Goal: Obtain resource: Download file/media

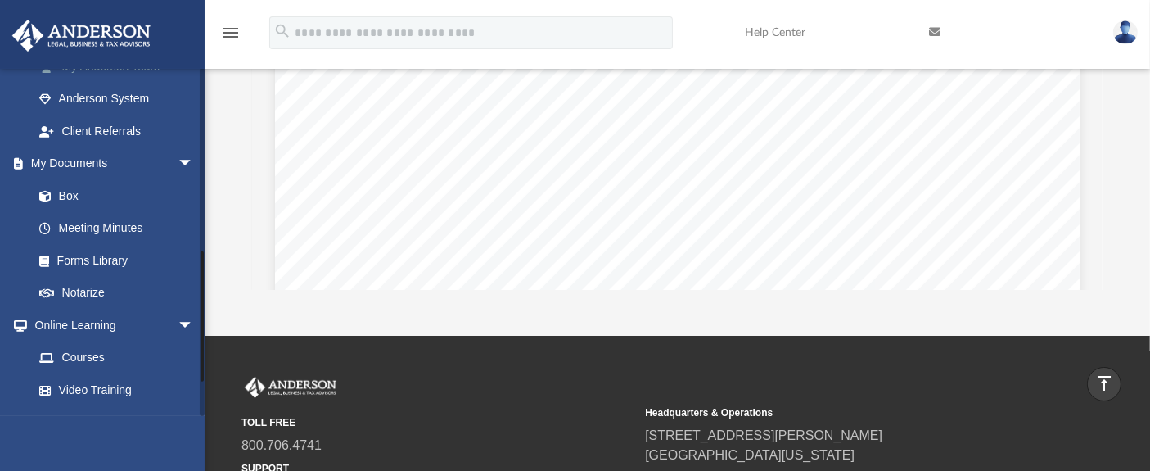
scroll to position [475, 0]
click at [77, 202] on link "Box" at bounding box center [121, 196] width 196 height 33
click at [74, 193] on link "Box" at bounding box center [121, 196] width 196 height 33
click at [67, 195] on link "Box" at bounding box center [121, 196] width 196 height 33
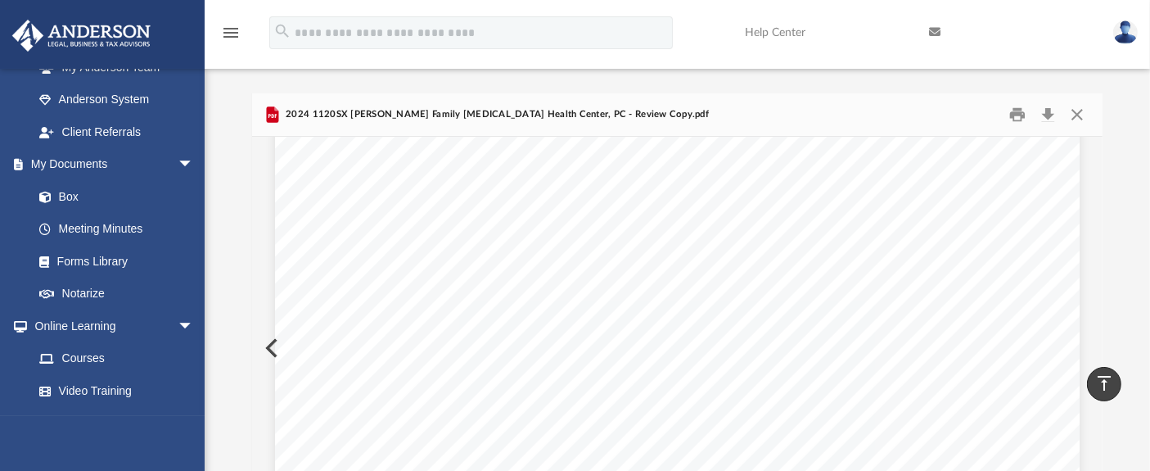
scroll to position [0, 0]
click at [1071, 118] on button "Close" at bounding box center [1077, 118] width 29 height 25
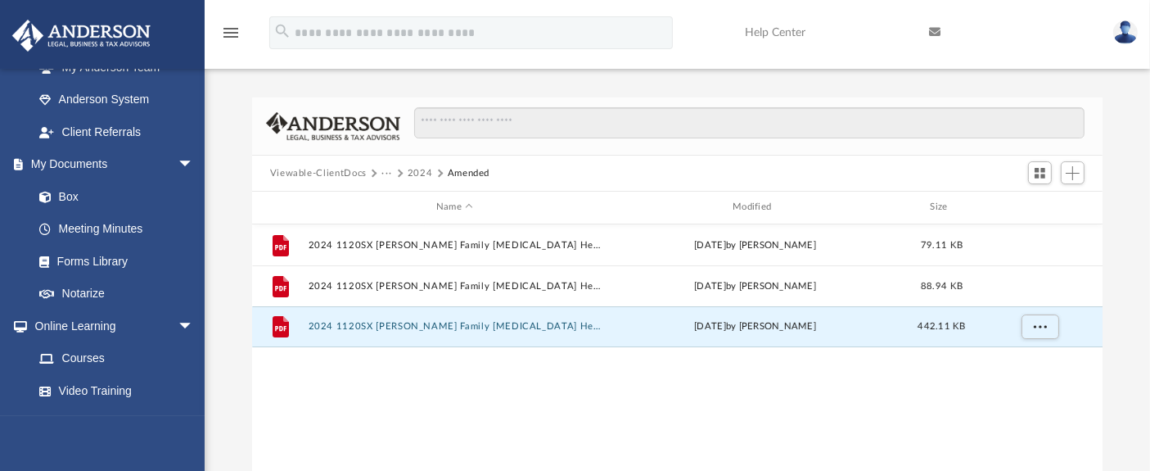
click at [336, 173] on button "Viewable-ClientDocs" at bounding box center [318, 173] width 97 height 15
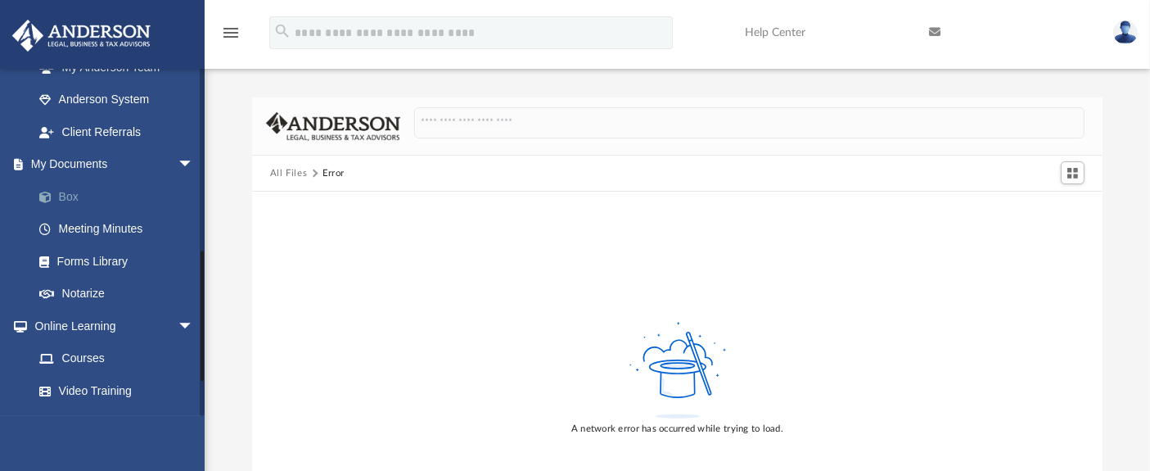
click at [74, 199] on link "Box" at bounding box center [121, 196] width 196 height 33
click at [290, 173] on button "All Files" at bounding box center [289, 173] width 38 height 15
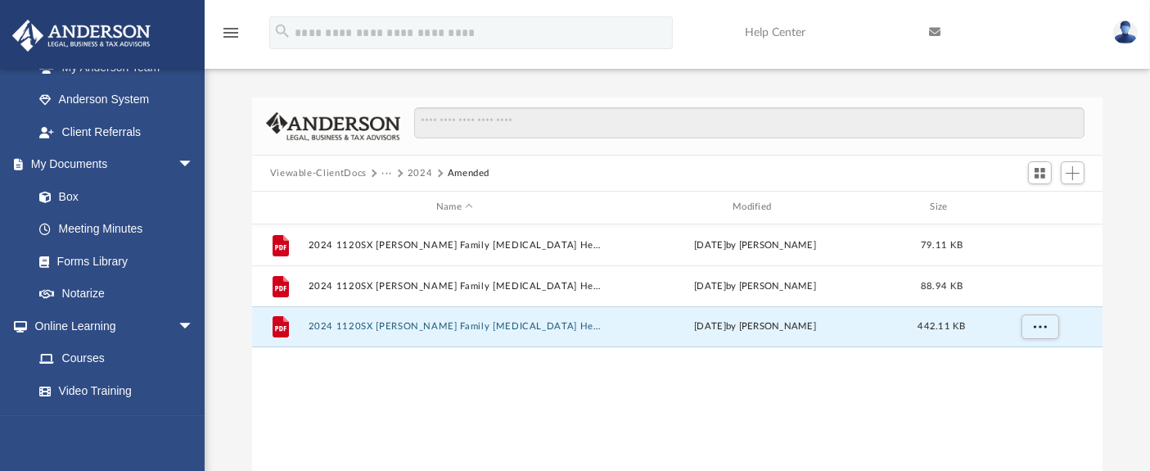
scroll to position [358, 837]
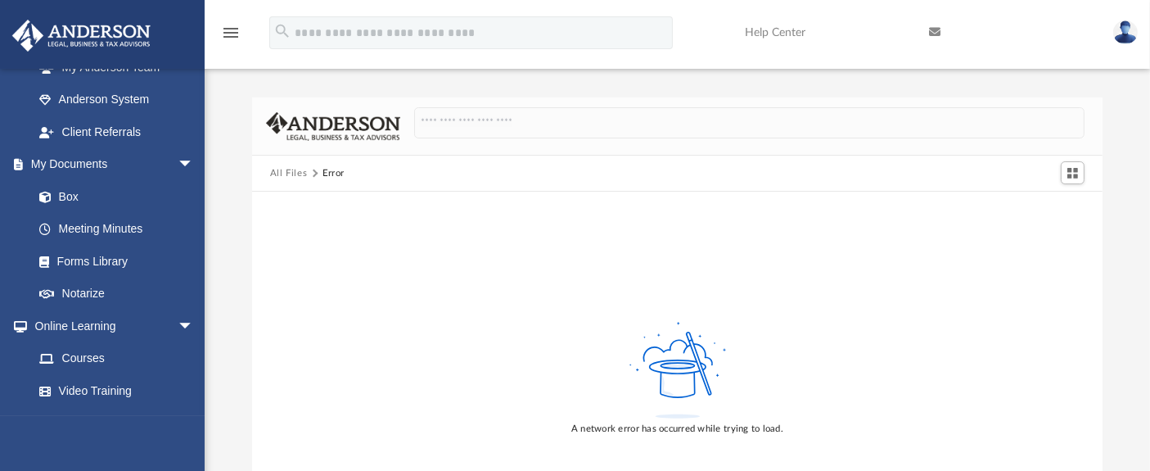
click at [296, 172] on button "All Files" at bounding box center [289, 173] width 38 height 15
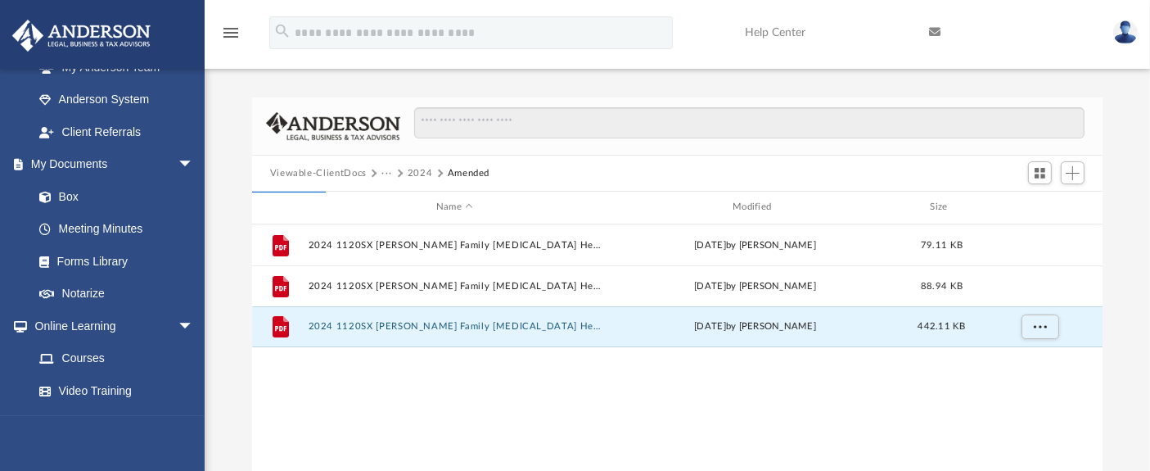
click at [296, 172] on button "Viewable-ClientDocs" at bounding box center [318, 173] width 97 height 15
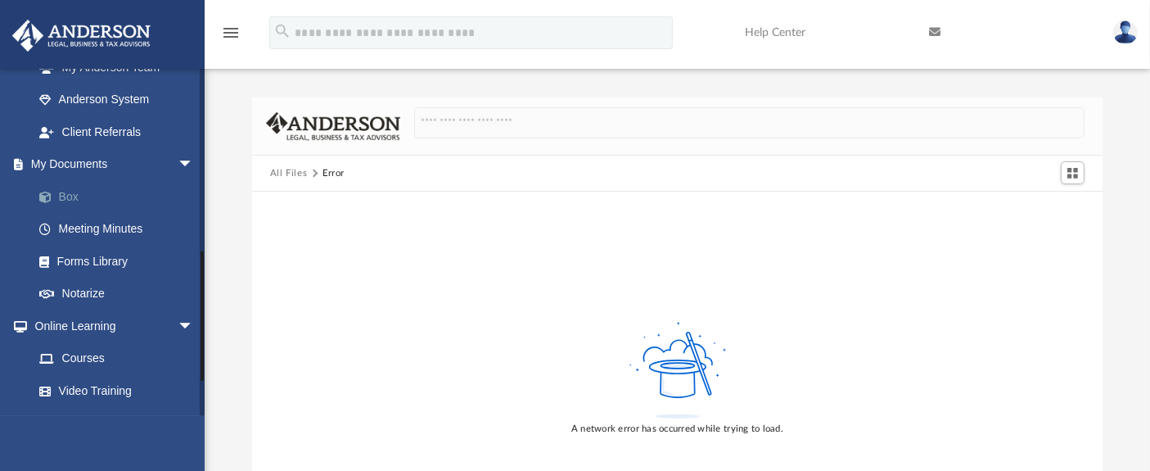
click at [74, 196] on link "Box" at bounding box center [121, 196] width 196 height 33
click at [74, 203] on link "Box" at bounding box center [121, 196] width 196 height 33
click at [283, 174] on button "All Files" at bounding box center [289, 173] width 38 height 15
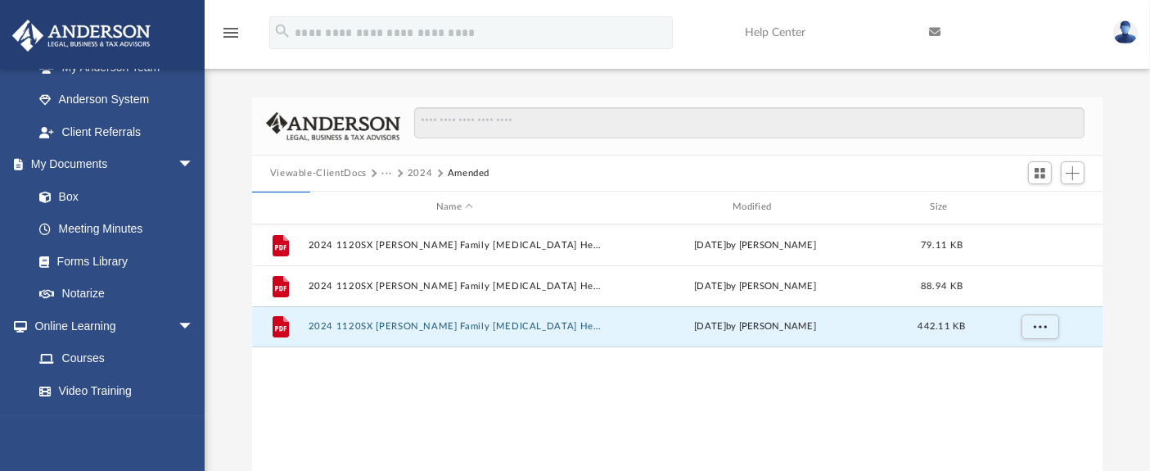
click at [283, 174] on button "Viewable-ClientDocs" at bounding box center [318, 173] width 97 height 15
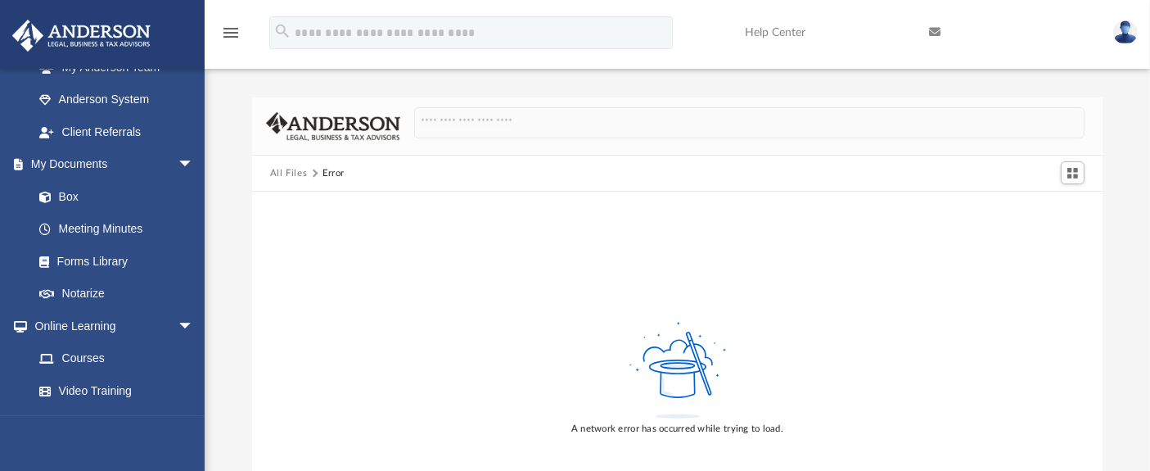
click at [1136, 37] on img at bounding box center [1125, 32] width 25 height 24
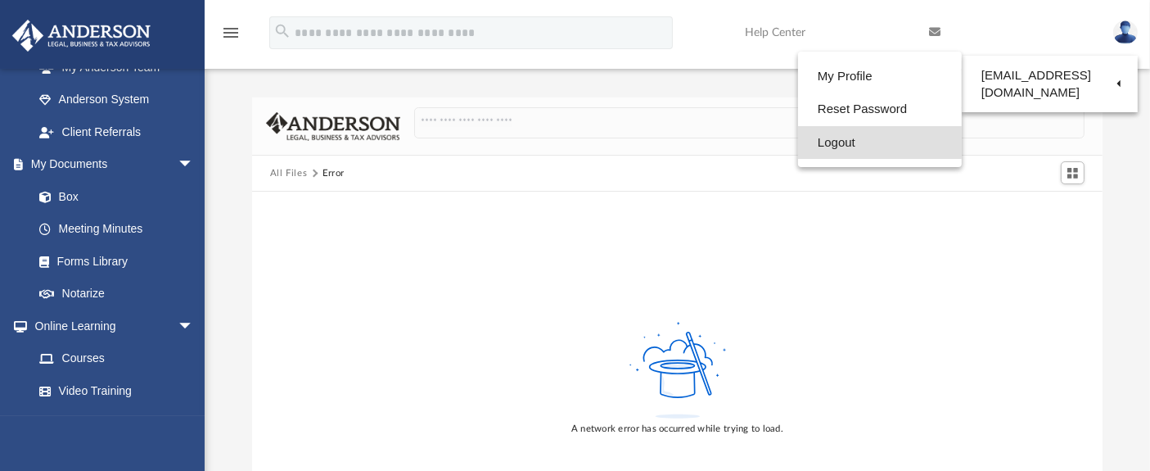
click at [823, 148] on link "Logout" at bounding box center [880, 143] width 164 height 34
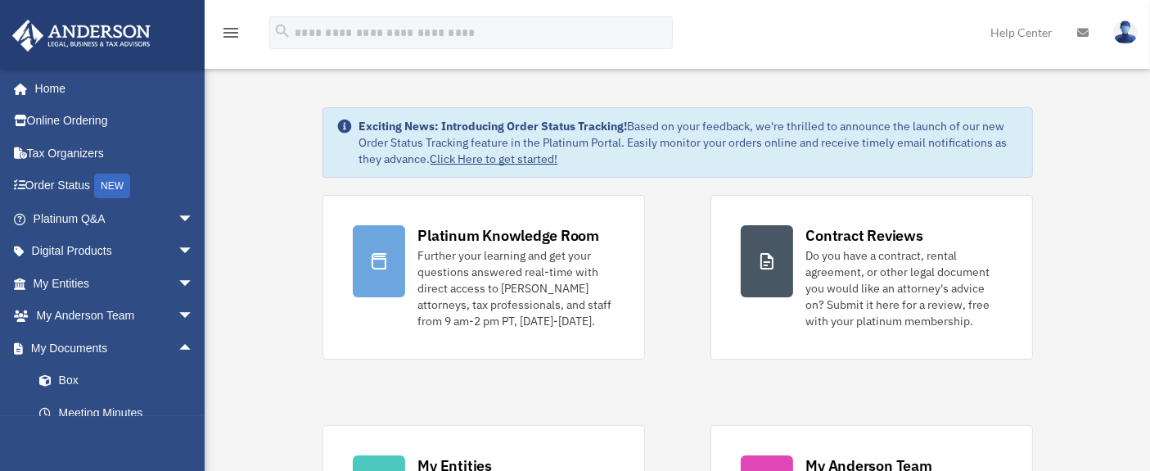
scroll to position [48, 0]
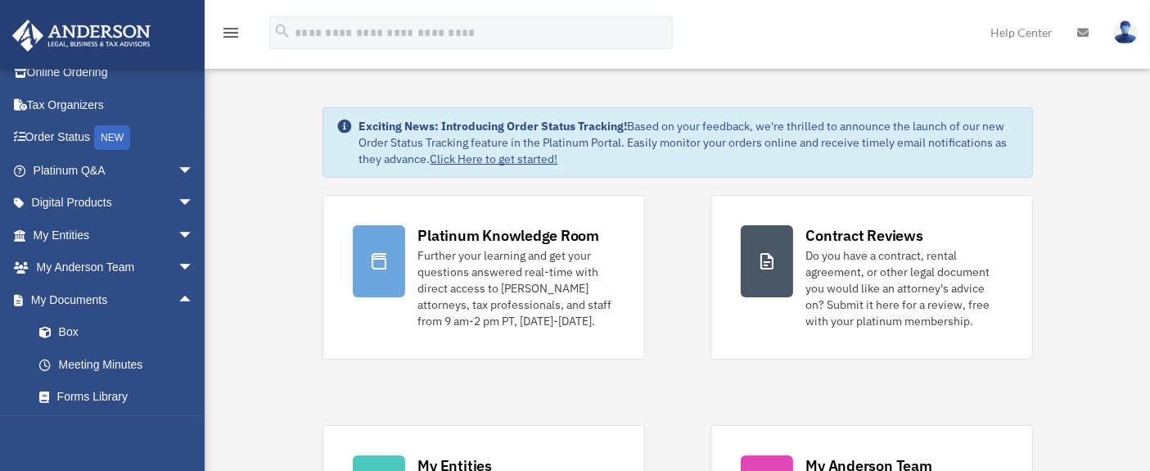
click at [53, 328] on span at bounding box center [53, 332] width 11 height 11
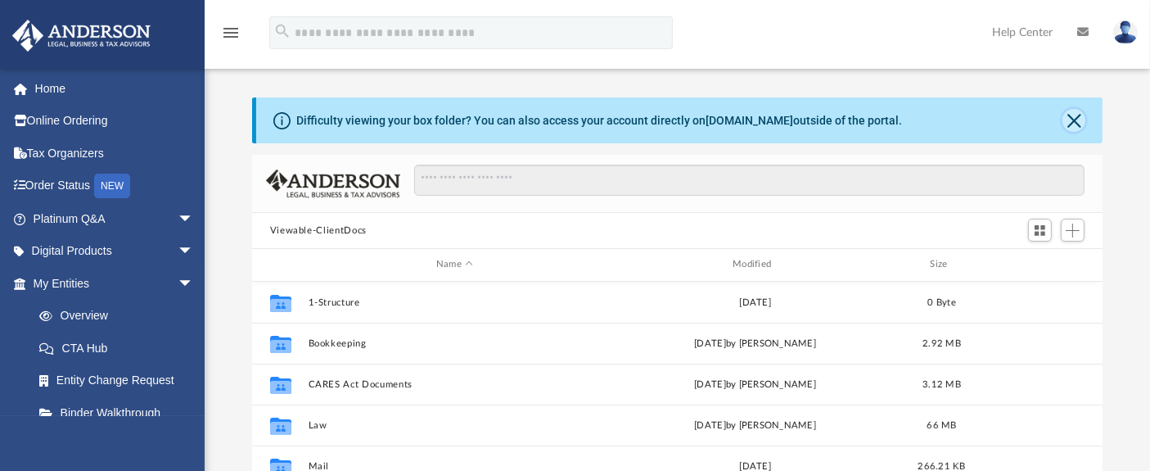
scroll to position [358, 837]
click at [1071, 123] on button "Close" at bounding box center [1074, 120] width 23 height 23
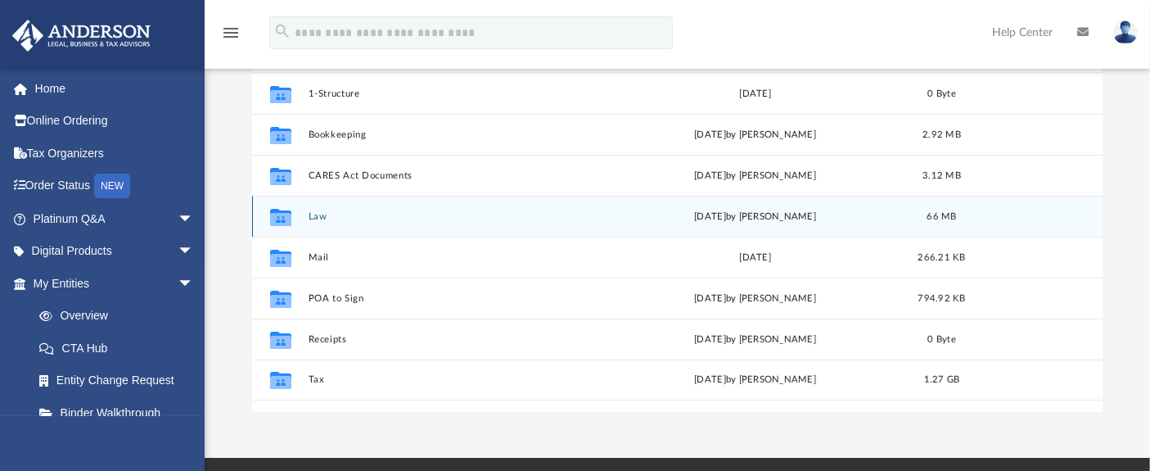
scroll to position [273, 0]
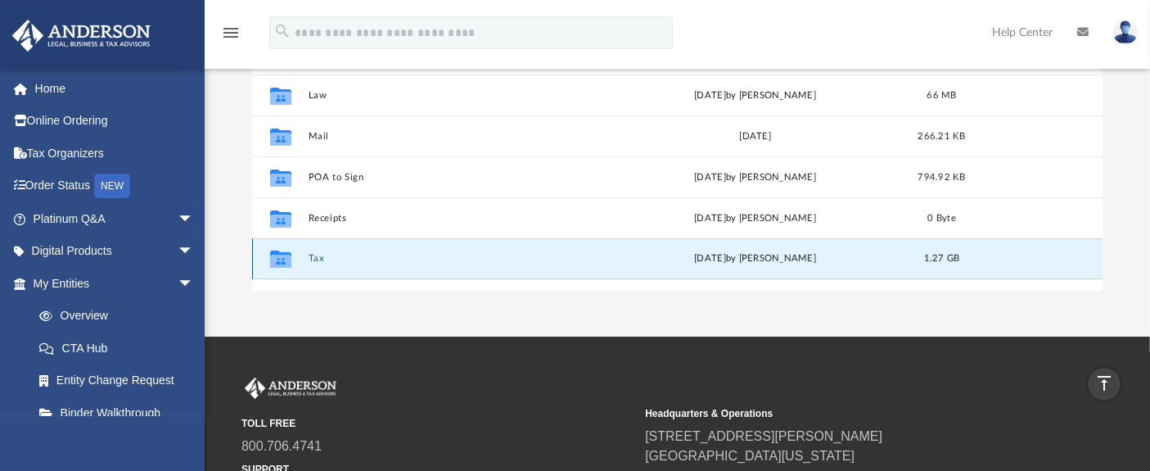
click at [313, 253] on button "Tax" at bounding box center [454, 258] width 293 height 11
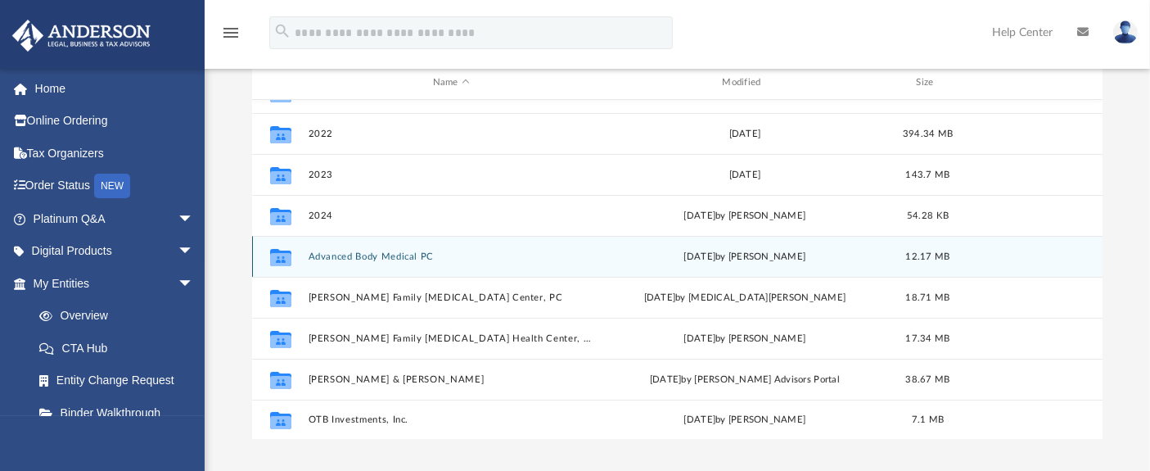
scroll to position [191, 0]
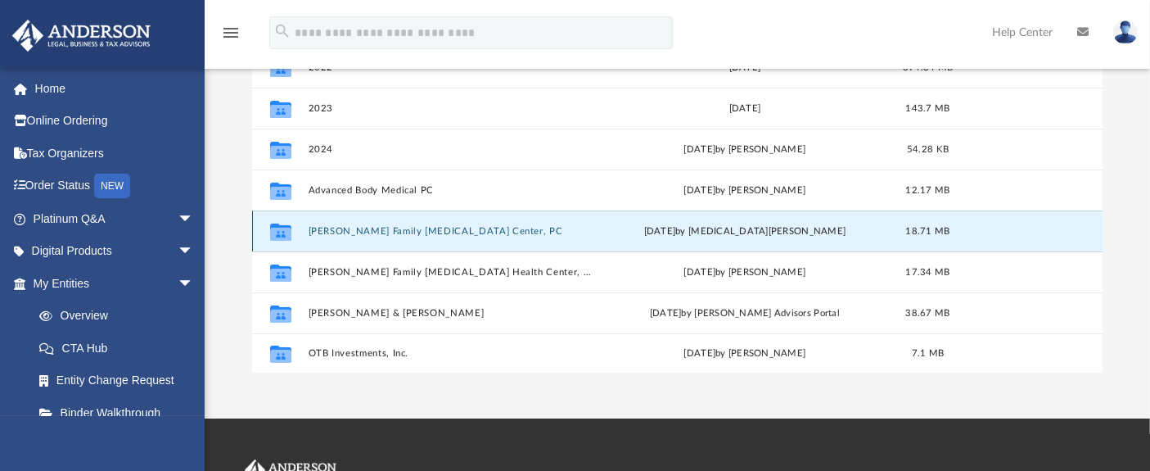
click at [370, 228] on button "[PERSON_NAME] Family [MEDICAL_DATA] Center, PC" at bounding box center [451, 231] width 287 height 11
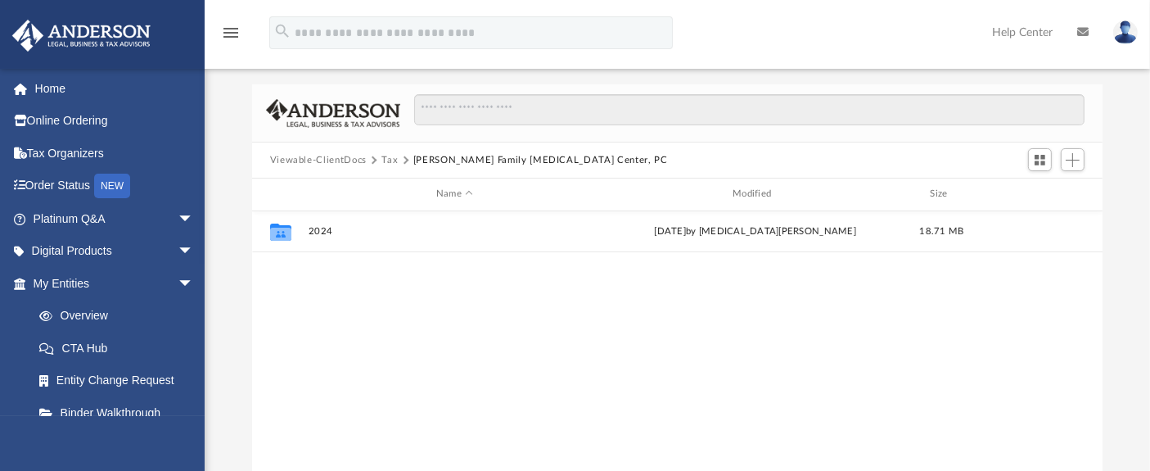
scroll to position [0, 0]
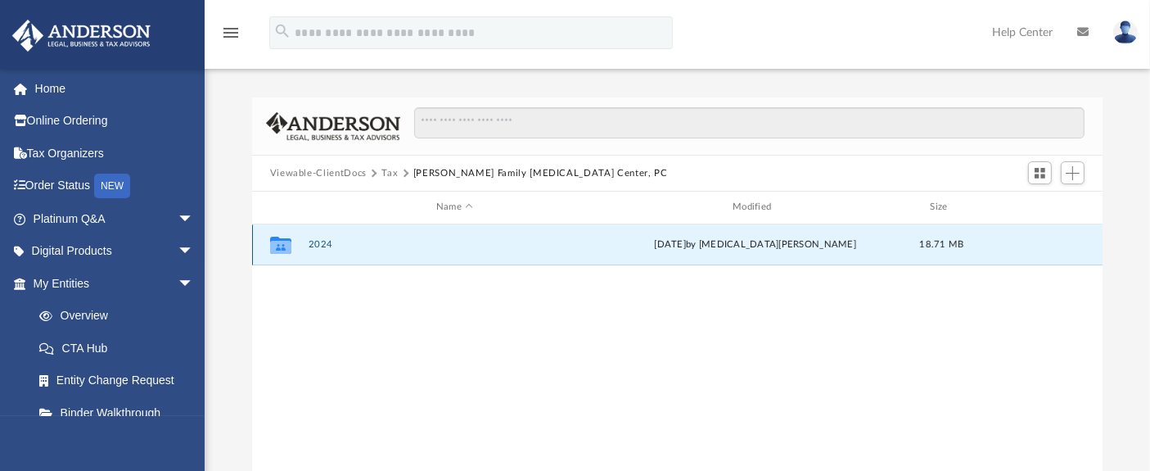
click at [320, 244] on button "2024" at bounding box center [454, 244] width 293 height 11
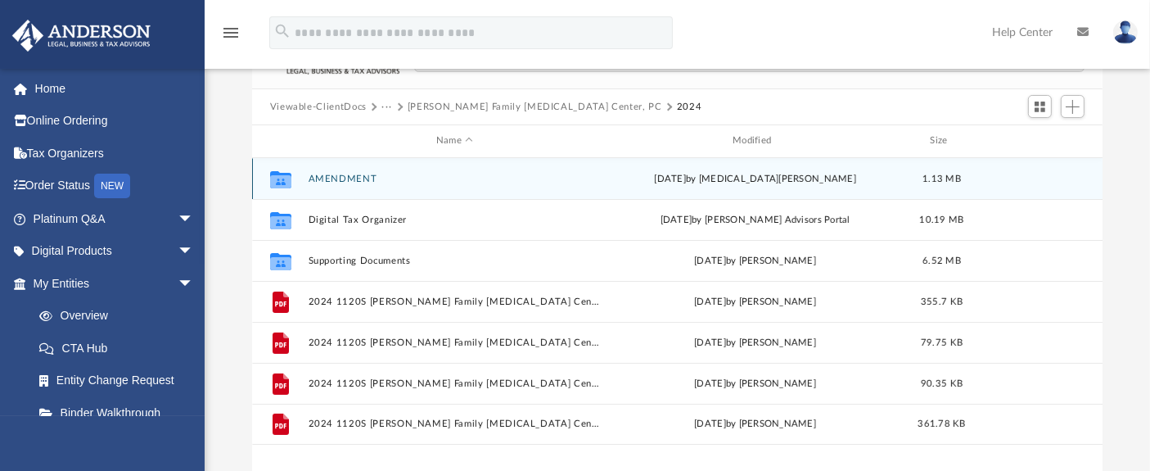
scroll to position [91, 0]
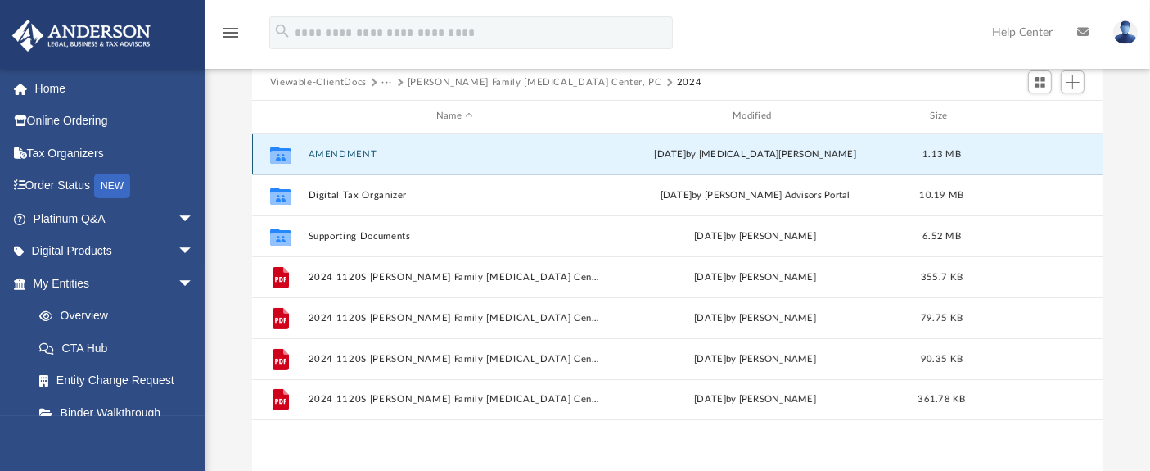
click at [336, 151] on button "AMENDMENT" at bounding box center [454, 154] width 293 height 11
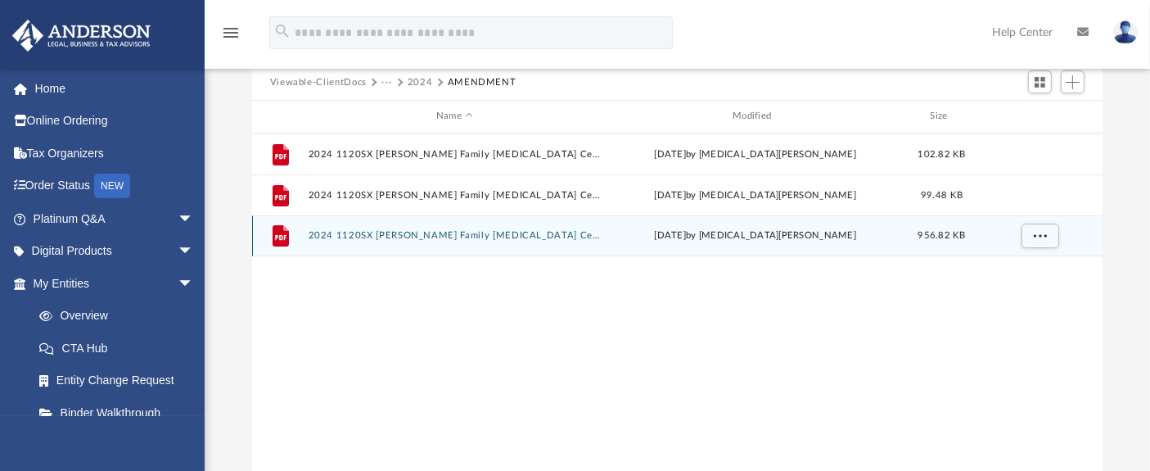
click at [458, 235] on button "2024 1120SX Loranger Family Chiropractic Center, PC- Review Copy.pdf" at bounding box center [454, 235] width 293 height 11
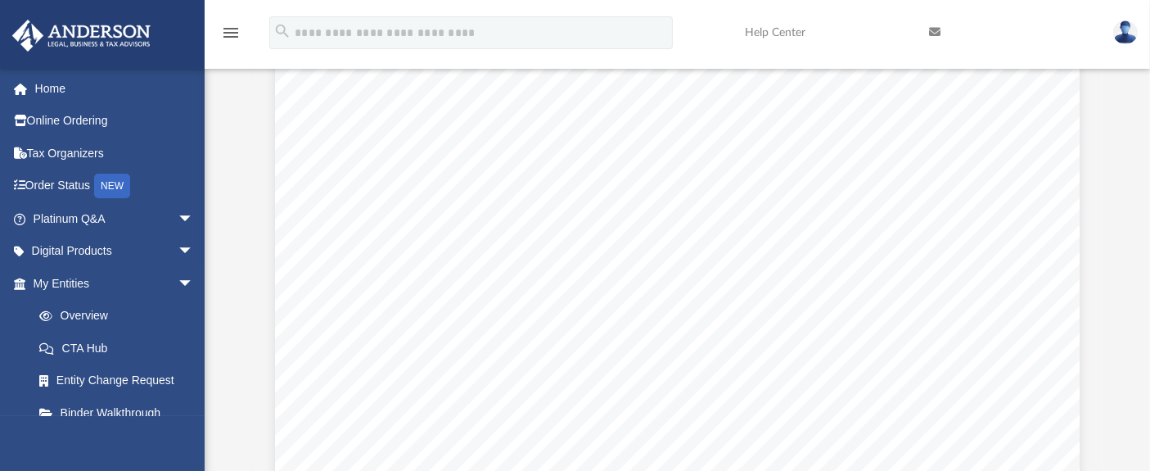
scroll to position [6912, 0]
